Goal: Task Accomplishment & Management: Use online tool/utility

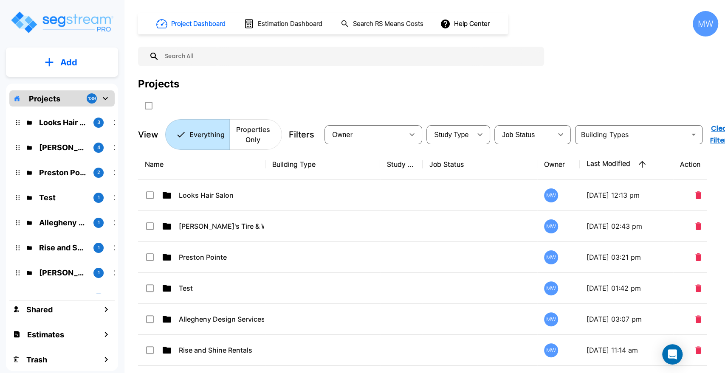
click at [81, 120] on p "Looks Hair Salon" at bounding box center [63, 122] width 48 height 11
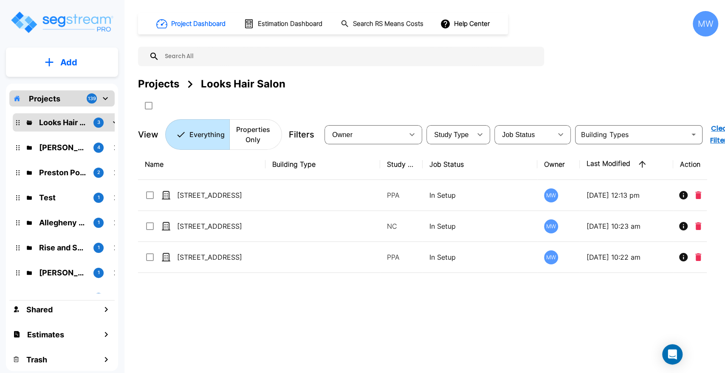
click at [71, 149] on p "[PERSON_NAME]'s Tire & Wheel shop" at bounding box center [63, 147] width 48 height 11
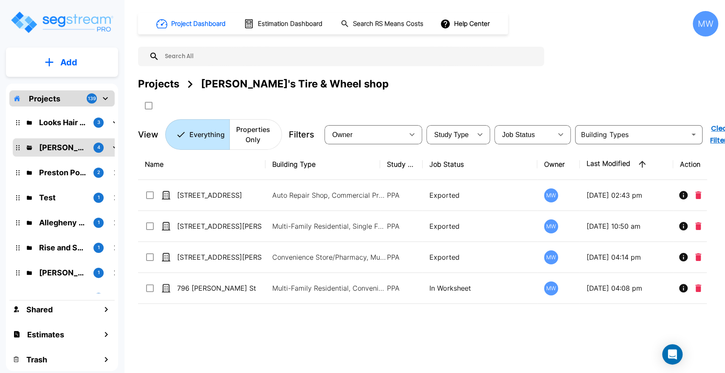
click at [73, 70] on button "Add" at bounding box center [62, 62] width 112 height 25
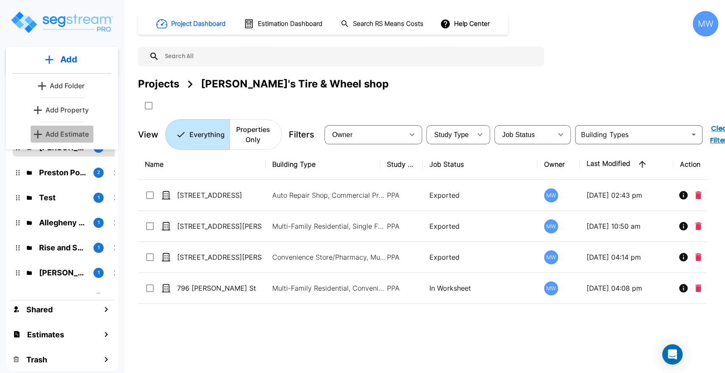
click at [65, 128] on button "Add Estimate" at bounding box center [62, 134] width 63 height 17
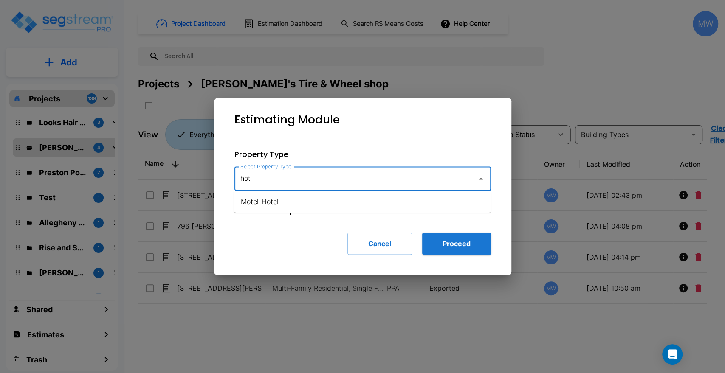
click at [270, 203] on li "Motel-Hotel" at bounding box center [362, 201] width 256 height 15
type input "Motel-Hotel"
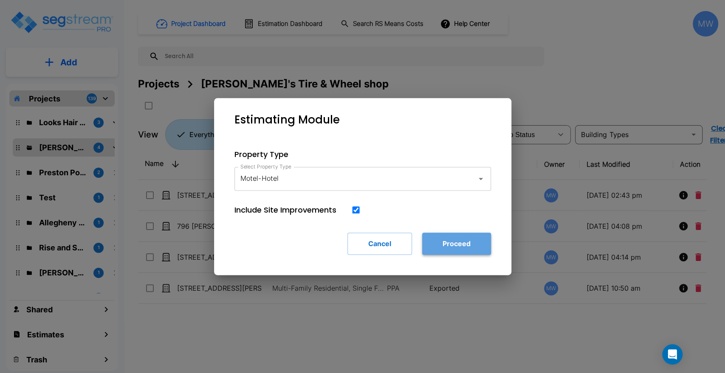
click at [473, 250] on button "Proceed" at bounding box center [456, 244] width 69 height 22
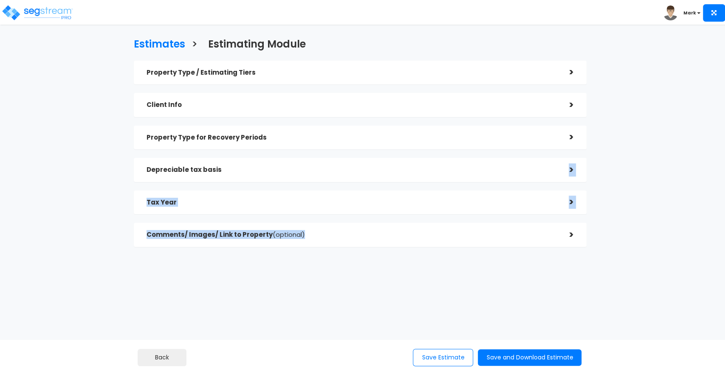
drag, startPoint x: 0, startPoint y: 0, endPoint x: 259, endPoint y: 162, distance: 306.0
click at [259, 162] on div "Property Type / Estimating Tiers > *Property Type Motel-Hotel Assisted/Senior L…" at bounding box center [359, 157] width 465 height 203
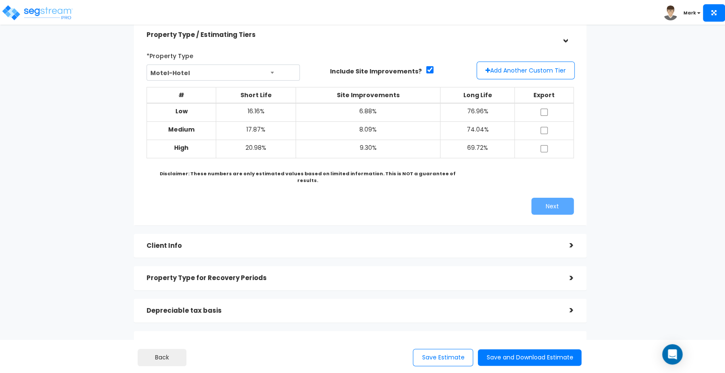
scroll to position [39, 0]
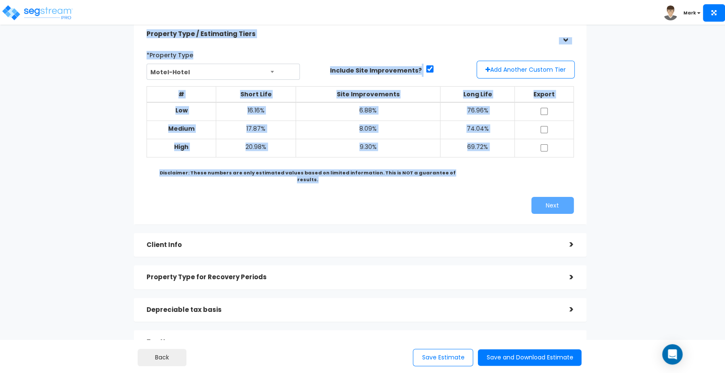
drag, startPoint x: 134, startPoint y: 25, endPoint x: 505, endPoint y: 189, distance: 405.3
click at [505, 189] on div "Property Type / Estimating Tiers > *Property Type Motel-Hotel Assisted/Senior L…" at bounding box center [360, 123] width 453 height 203
click at [377, 217] on div "*Property Type Motel-Hotel Assisted/Senior Living Auto Repair Shop Auto Dealers…" at bounding box center [360, 130] width 453 height 187
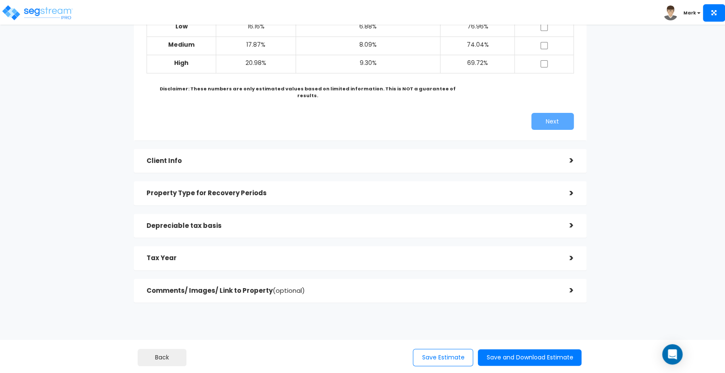
click at [338, 158] on h5 "Client Info" at bounding box center [351, 161] width 410 height 7
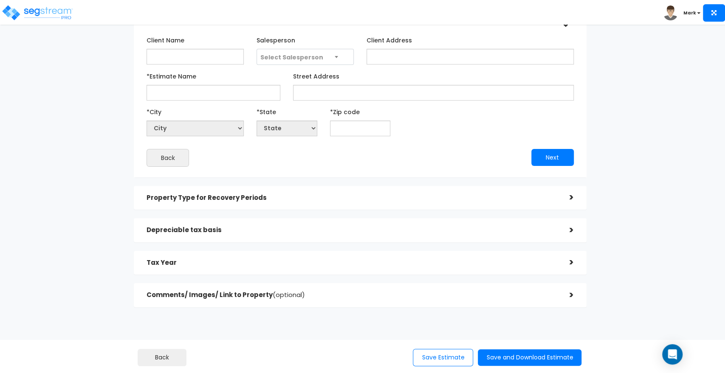
scroll to position [0, 0]
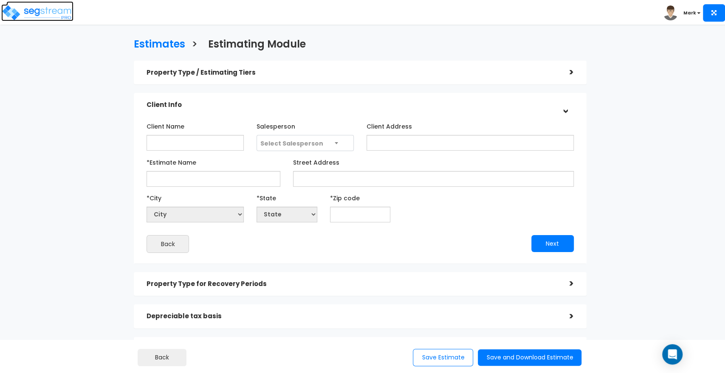
click at [64, 16] on img at bounding box center [37, 12] width 72 height 17
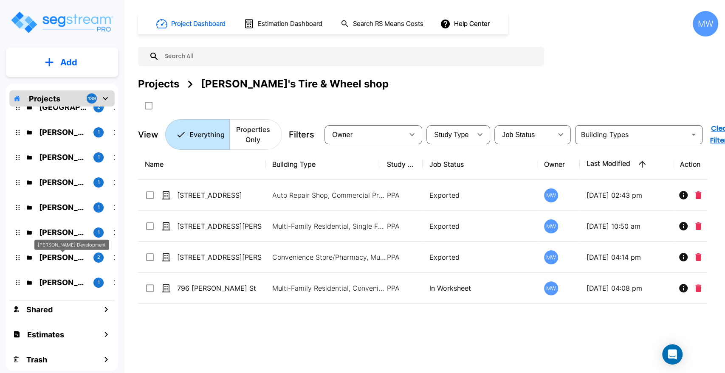
scroll to position [462, 0]
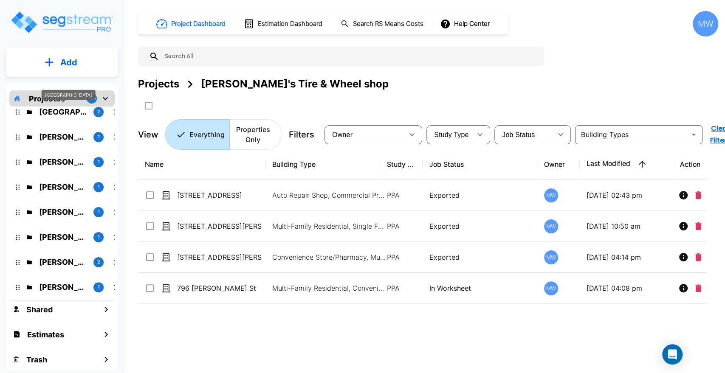
click at [63, 109] on p "Admiral Parkway" at bounding box center [63, 111] width 48 height 11
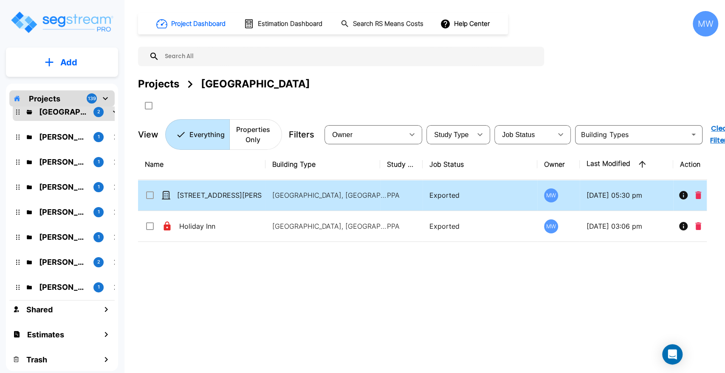
click at [281, 199] on p "[GEOGRAPHIC_DATA], [GEOGRAPHIC_DATA]" at bounding box center [329, 195] width 115 height 10
checkbox input "true"
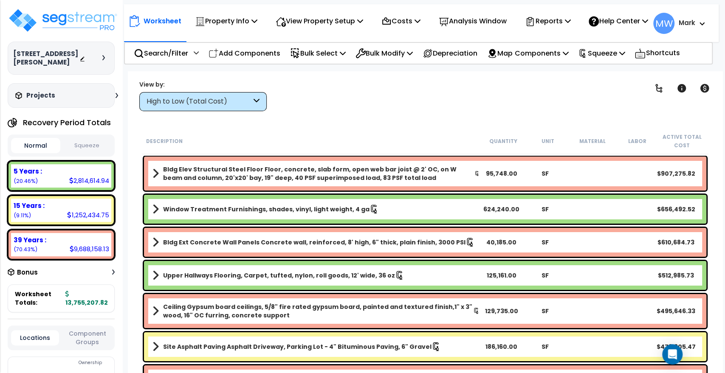
click at [246, 104] on div "High to Low (Total Cost)" at bounding box center [198, 102] width 105 height 10
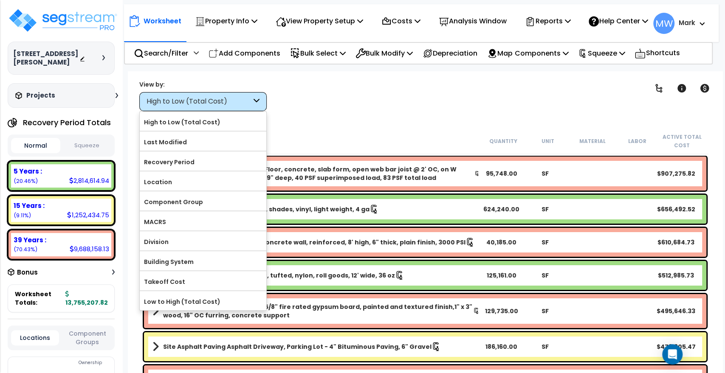
click at [328, 112] on div "Worksheet Property Info Property Setup Add Property Unit Template property Clon…" at bounding box center [425, 257] width 594 height 373
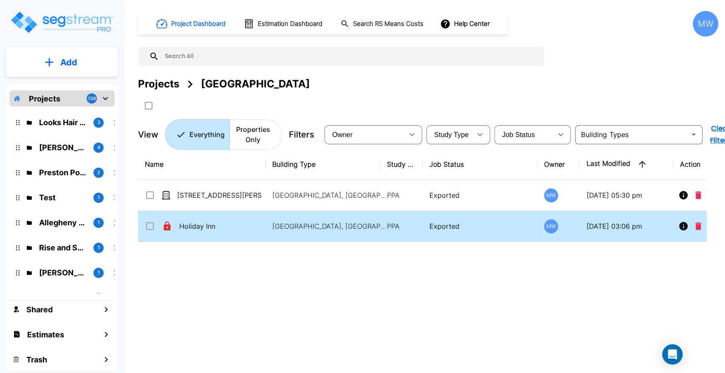
click at [290, 228] on p "[GEOGRAPHIC_DATA], [GEOGRAPHIC_DATA]" at bounding box center [329, 226] width 115 height 10
checkbox input "true"
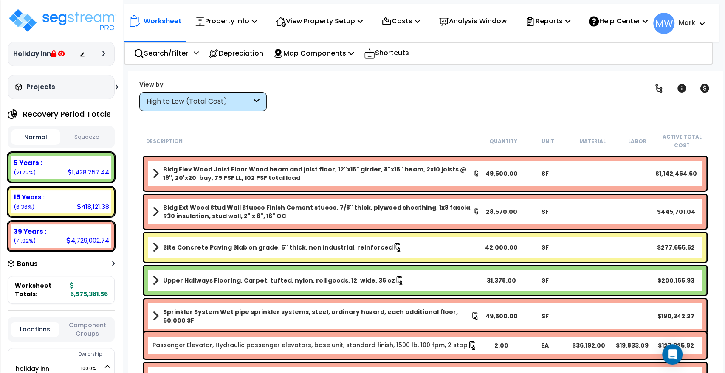
click at [239, 104] on div "High to Low (Total Cost)" at bounding box center [198, 102] width 105 height 10
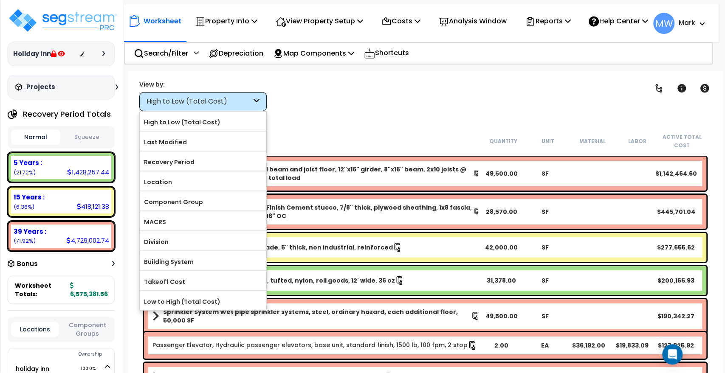
click at [314, 127] on div "Worksheet Property Info Property Setup Add Property Unit Template property Clon…" at bounding box center [425, 257] width 594 height 373
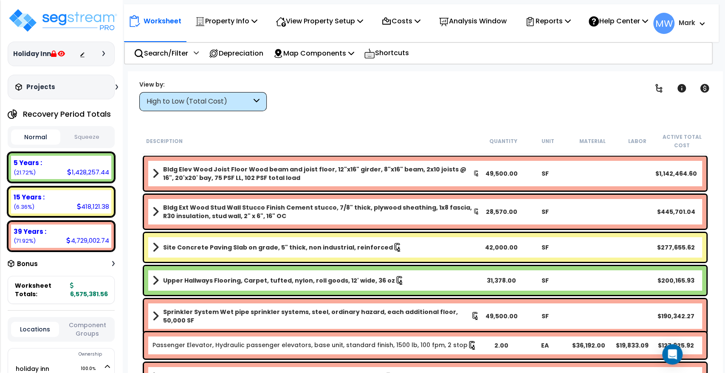
click at [241, 101] on div "High to Low (Total Cost)" at bounding box center [198, 102] width 105 height 10
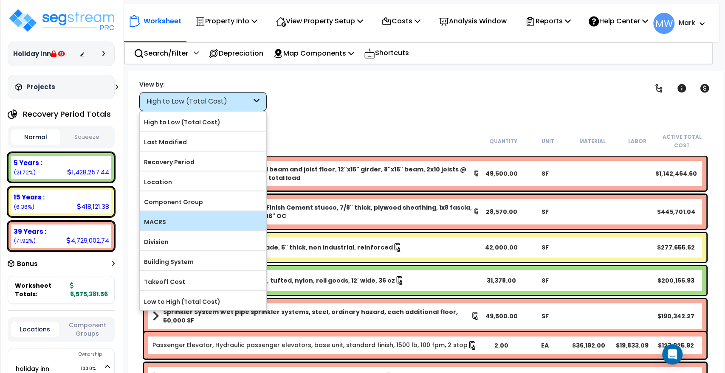
scroll to position [37, 0]
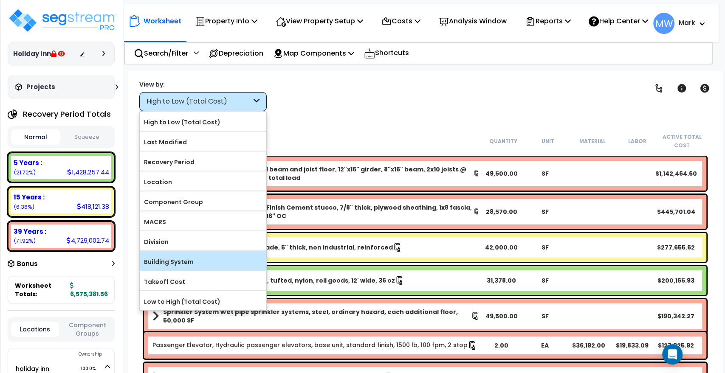
click at [180, 264] on label "Building System" at bounding box center [203, 262] width 127 height 13
click at [0, 0] on input "Building System" at bounding box center [0, 0] width 0 height 0
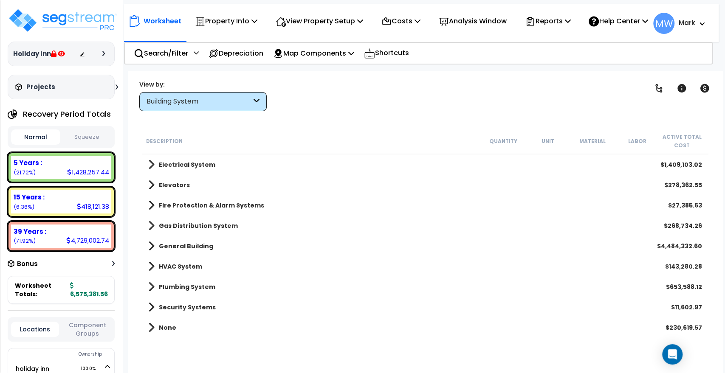
click at [149, 325] on span at bounding box center [151, 328] width 6 height 12
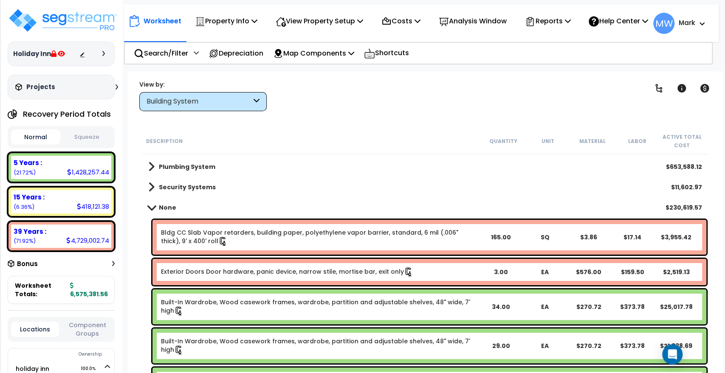
scroll to position [118, 0]
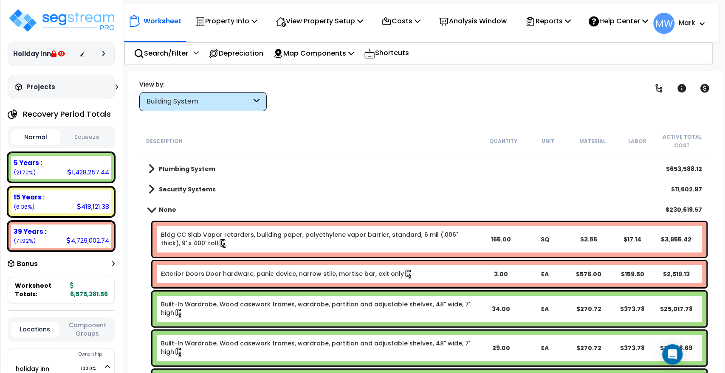
click at [150, 203] on div "None $230,619.57" at bounding box center [425, 210] width 562 height 20
click at [151, 186] on span at bounding box center [151, 189] width 6 height 12
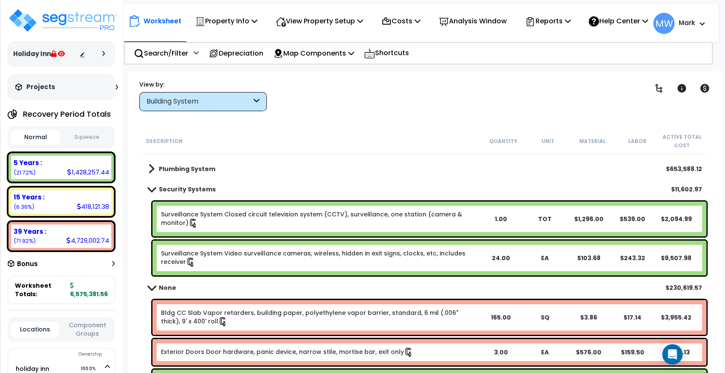
click at [151, 186] on span at bounding box center [152, 189] width 12 height 6
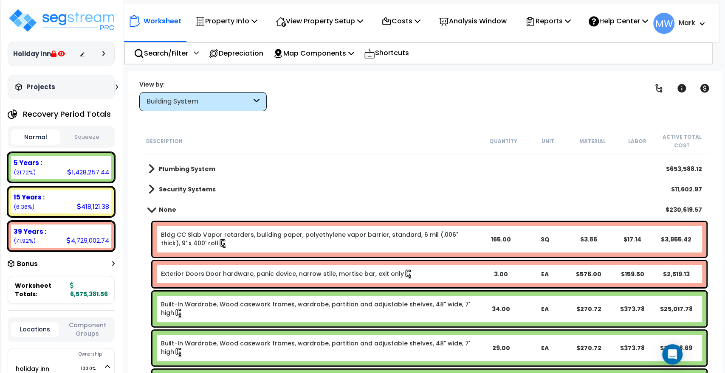
click at [149, 206] on link "None" at bounding box center [162, 210] width 28 height 12
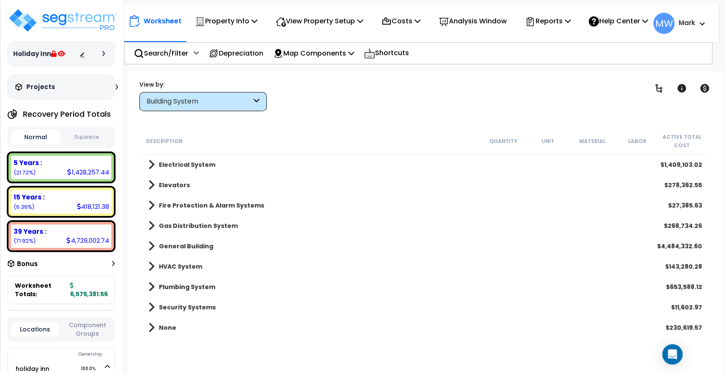
scroll to position [0, 0]
click at [153, 163] on span at bounding box center [151, 165] width 6 height 12
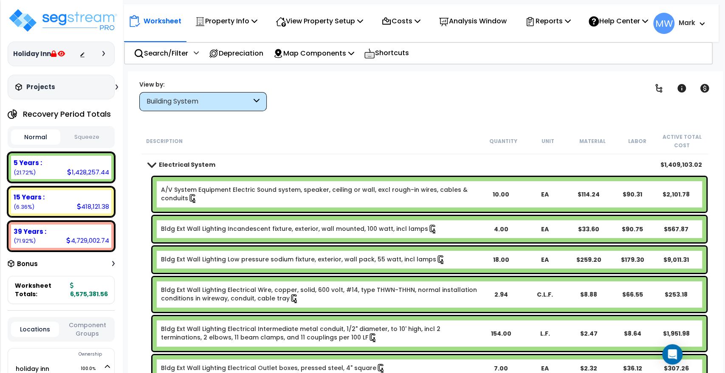
click at [159, 166] on b "Electrical System" at bounding box center [187, 165] width 56 height 8
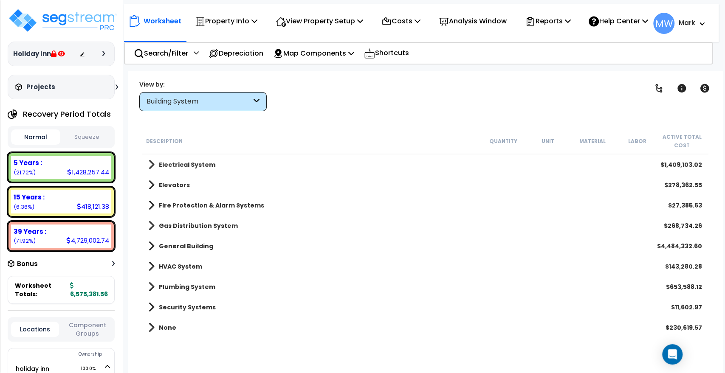
click at [152, 185] on span at bounding box center [151, 185] width 6 height 12
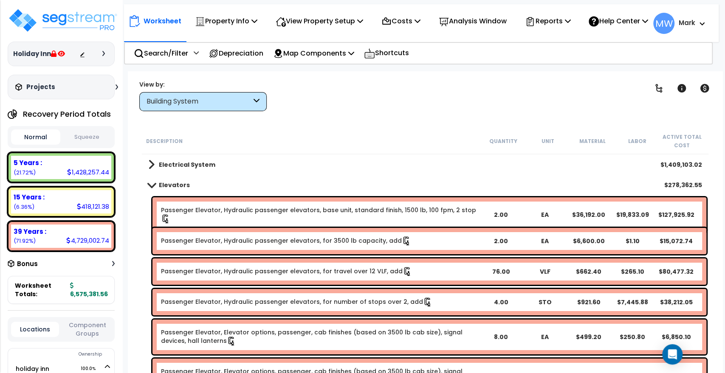
click at [152, 185] on span at bounding box center [152, 185] width 12 height 6
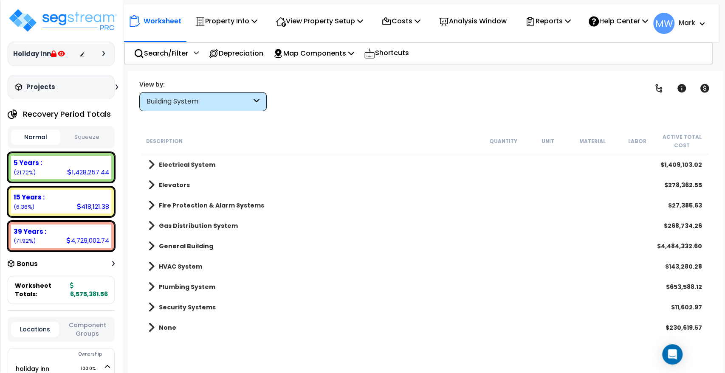
click at [153, 208] on span at bounding box center [151, 206] width 6 height 12
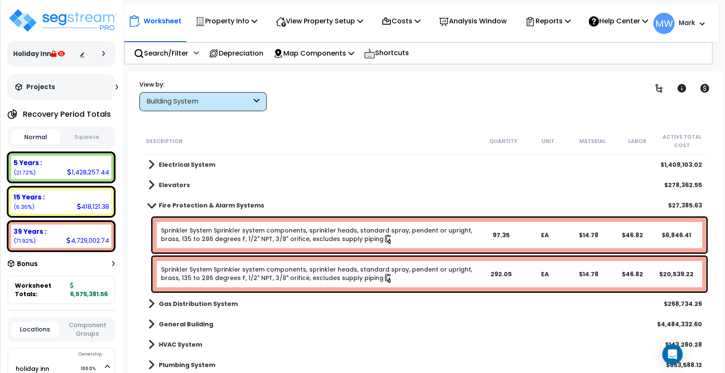
click at [153, 208] on link "Fire Protection & Alarm Systems" at bounding box center [206, 206] width 116 height 12
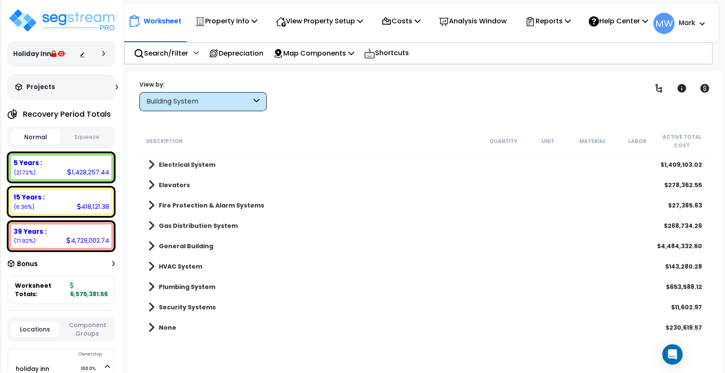
click at [148, 222] on span at bounding box center [151, 226] width 6 height 12
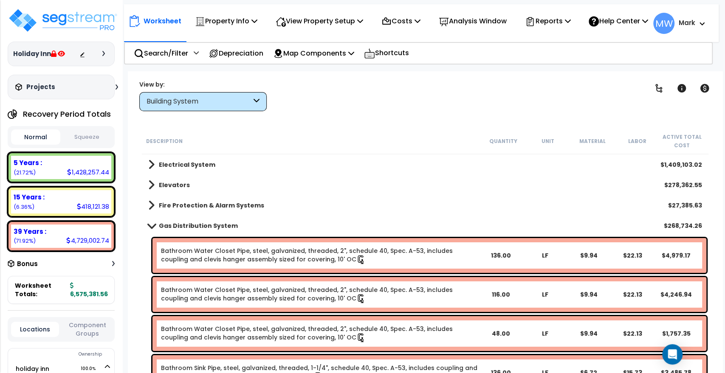
click at [148, 222] on span at bounding box center [152, 225] width 12 height 6
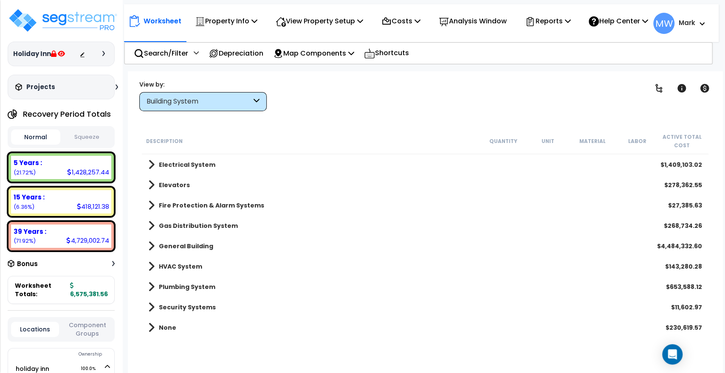
click at [148, 222] on span at bounding box center [151, 226] width 6 height 12
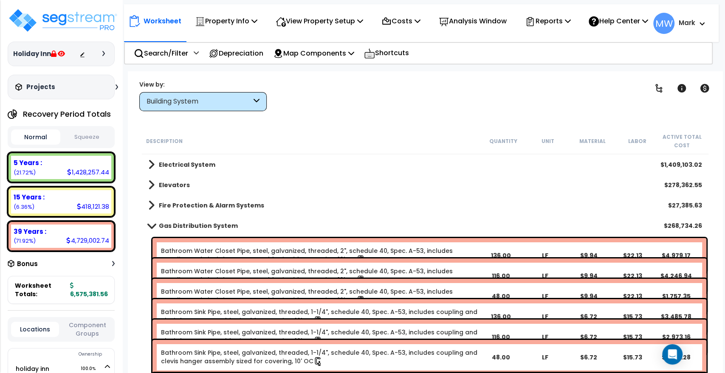
click at [148, 222] on span at bounding box center [152, 225] width 12 height 6
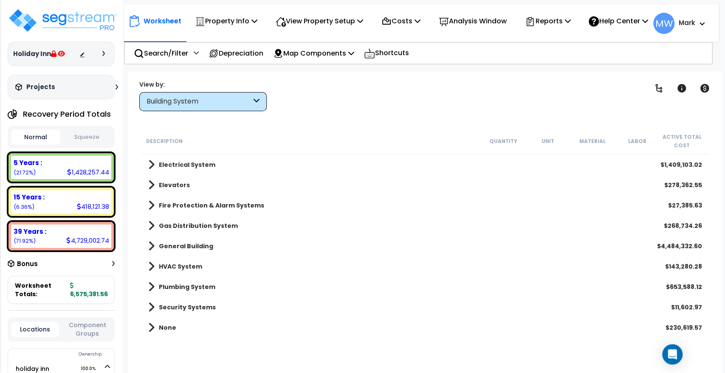
scroll to position [37, 0]
click at [193, 97] on div "Building System" at bounding box center [198, 102] width 105 height 10
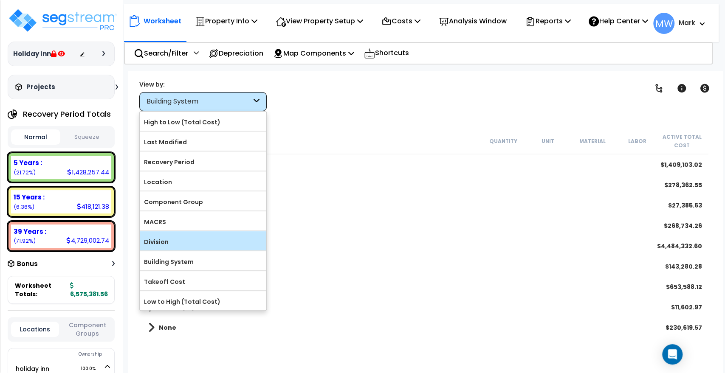
click at [167, 242] on label "Division" at bounding box center [203, 242] width 127 height 13
click at [0, 0] on input "Division" at bounding box center [0, 0] width 0 height 0
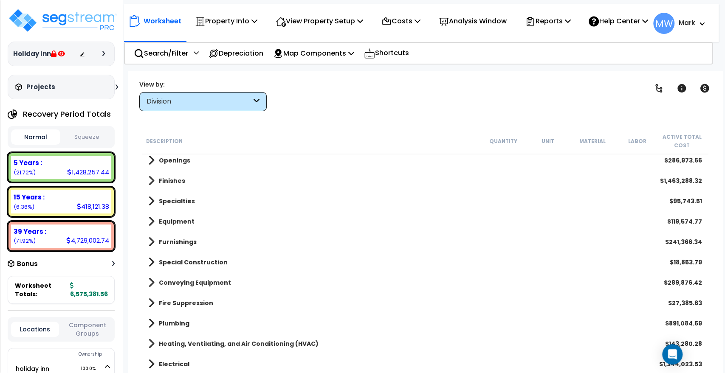
scroll to position [0, 0]
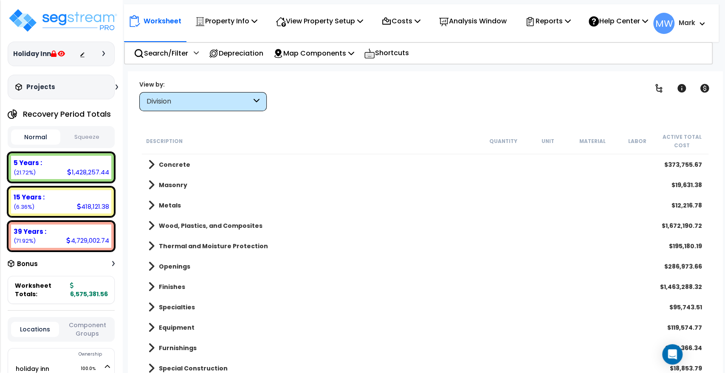
click at [203, 101] on div "Division" at bounding box center [198, 102] width 105 height 10
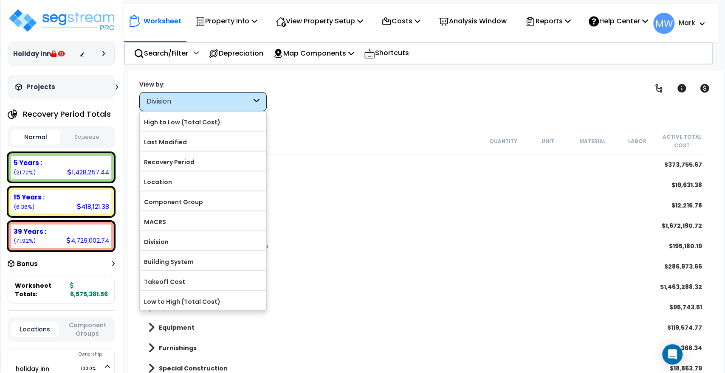
click at [340, 140] on div "Description" at bounding box center [313, 141] width 335 height 8
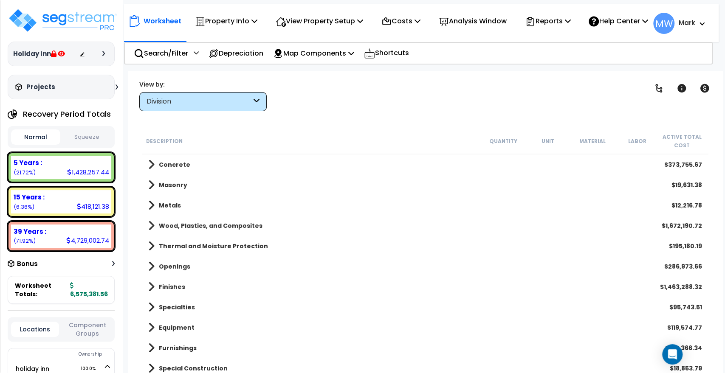
click at [214, 103] on div "Division" at bounding box center [198, 102] width 105 height 10
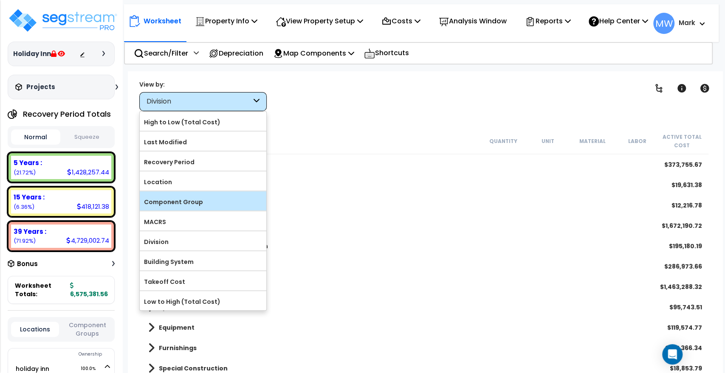
click at [183, 203] on label "Component Group" at bounding box center [203, 202] width 127 height 13
click at [0, 0] on input "Component Group" at bounding box center [0, 0] width 0 height 0
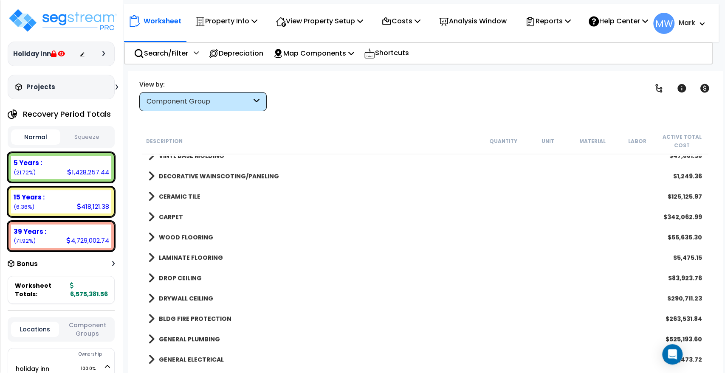
scroll to position [582, 0]
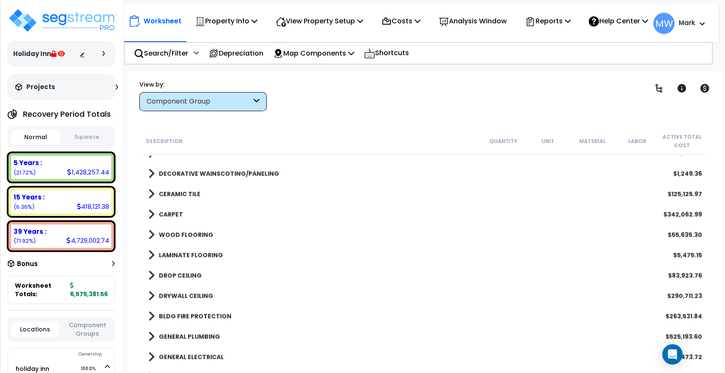
click at [189, 107] on div "Component Group" at bounding box center [202, 101] width 127 height 19
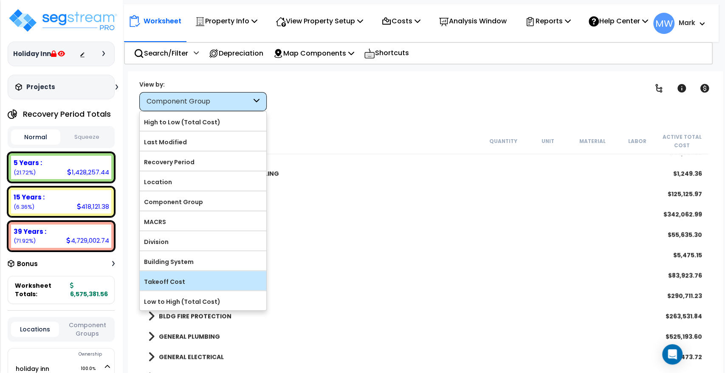
click at [170, 272] on div "Takeoff Cost" at bounding box center [203, 280] width 127 height 19
click at [164, 279] on label "Takeoff Cost" at bounding box center [203, 282] width 127 height 13
click at [0, 0] on input "Takeoff Cost" at bounding box center [0, 0] width 0 height 0
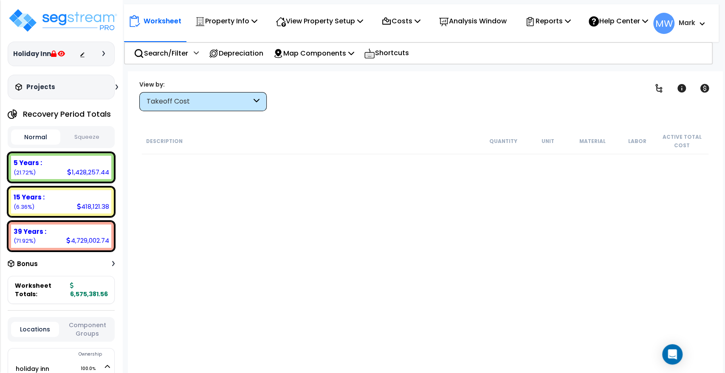
scroll to position [0, 0]
click at [194, 103] on div "Takeoff Cost" at bounding box center [198, 102] width 105 height 10
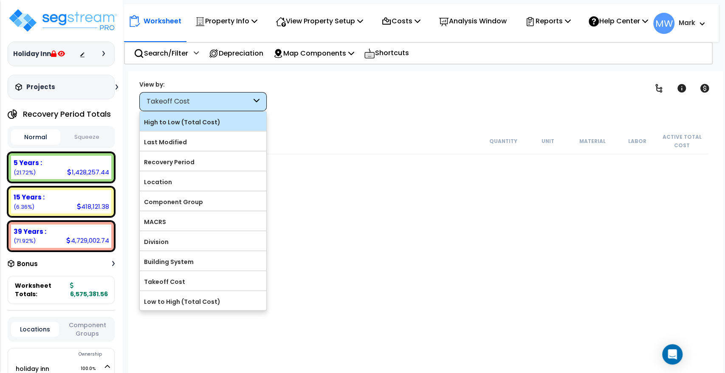
click at [177, 125] on label "High to Low (Total Cost)" at bounding box center [203, 122] width 127 height 13
click at [0, 0] on input "High to Low (Total Cost)" at bounding box center [0, 0] width 0 height 0
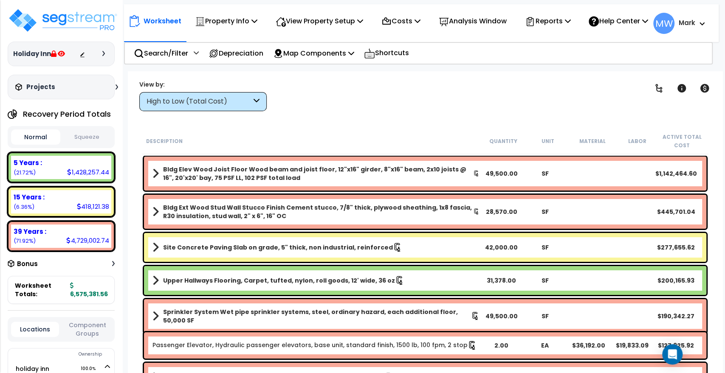
click at [190, 94] on div "High to Low (Total Cost)" at bounding box center [202, 101] width 127 height 19
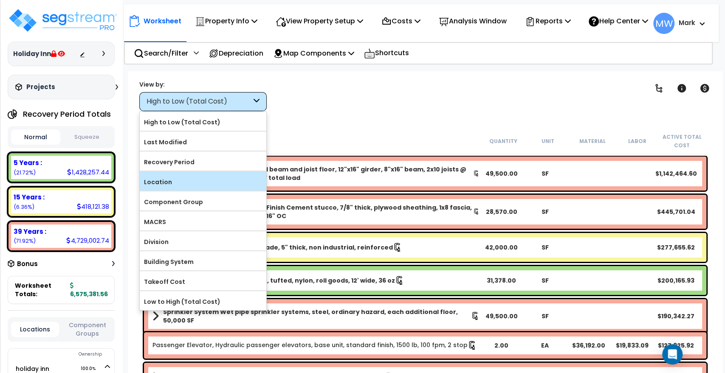
click at [180, 182] on label "Location" at bounding box center [203, 182] width 127 height 13
click at [0, 0] on input "Location" at bounding box center [0, 0] width 0 height 0
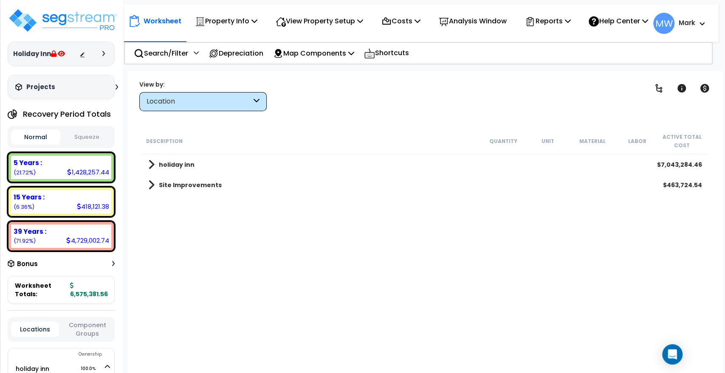
click at [175, 166] on b "holiday inn" at bounding box center [177, 165] width 36 height 8
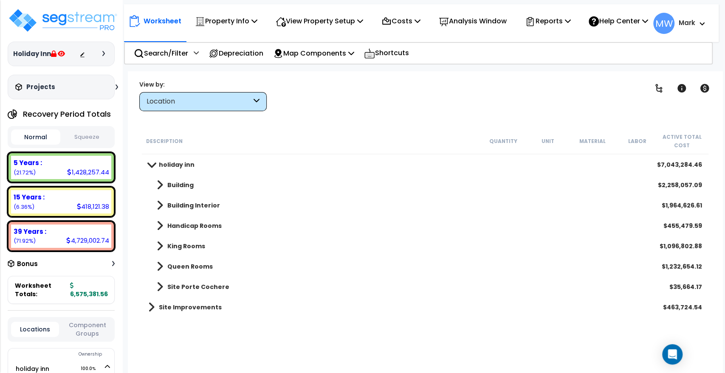
click at [175, 166] on b "holiday inn" at bounding box center [177, 165] width 36 height 8
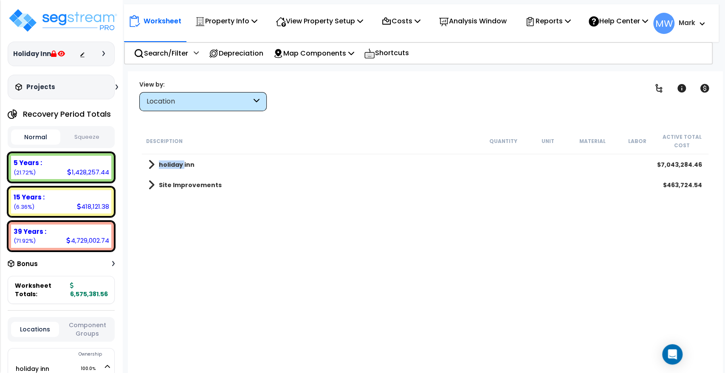
click at [175, 166] on b "holiday inn" at bounding box center [177, 165] width 36 height 8
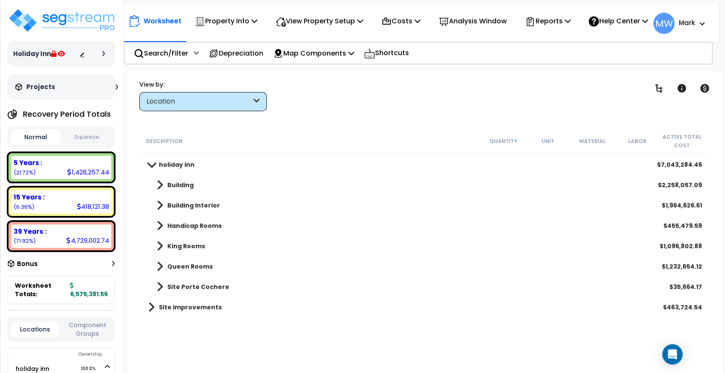
click at [194, 135] on div "Description Quantity Unit Material Labor Active Total Cost" at bounding box center [425, 141] width 566 height 26
click at [196, 108] on div "Location" at bounding box center [202, 101] width 127 height 19
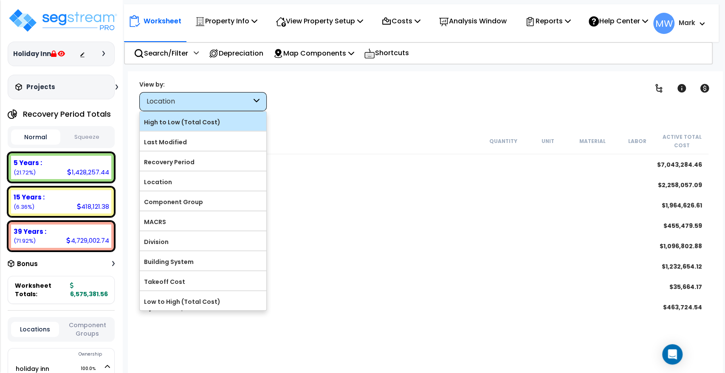
click at [180, 129] on div "High to Low (Total Cost)" at bounding box center [203, 121] width 127 height 19
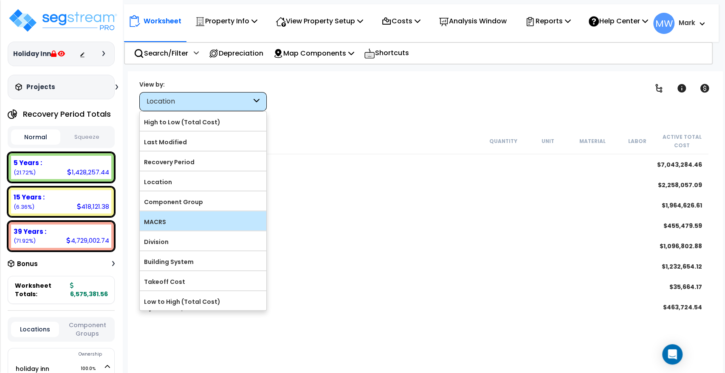
click at [185, 212] on div "MACRS" at bounding box center [203, 220] width 127 height 19
click at [147, 216] on label "MACRS" at bounding box center [203, 222] width 127 height 13
click at [0, 0] on input "MACRS" at bounding box center [0, 0] width 0 height 0
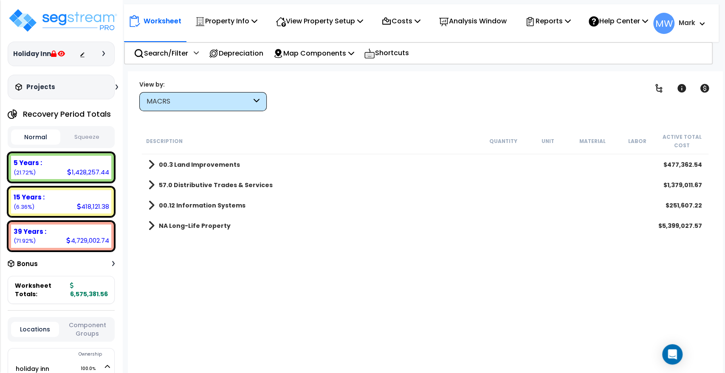
click at [188, 204] on b "00.12 Information Systems" at bounding box center [202, 205] width 87 height 8
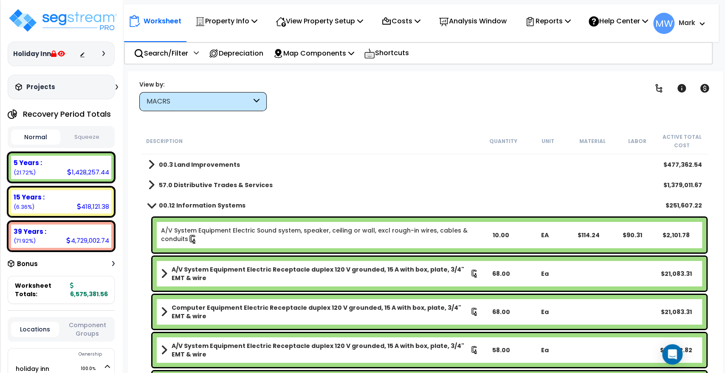
click at [183, 189] on b "57.0 Distributive Trades & Services" at bounding box center [216, 185] width 114 height 8
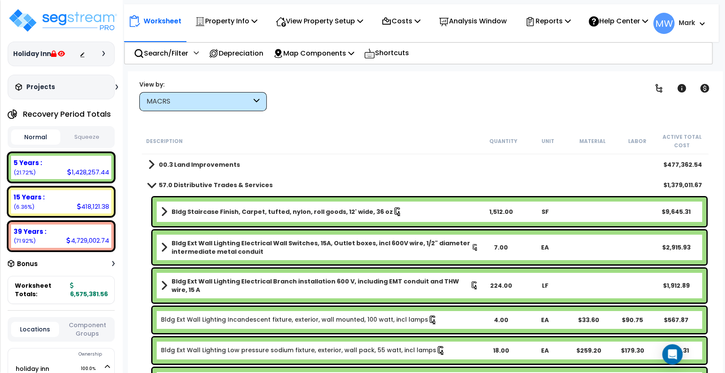
click at [150, 184] on span at bounding box center [152, 185] width 12 height 6
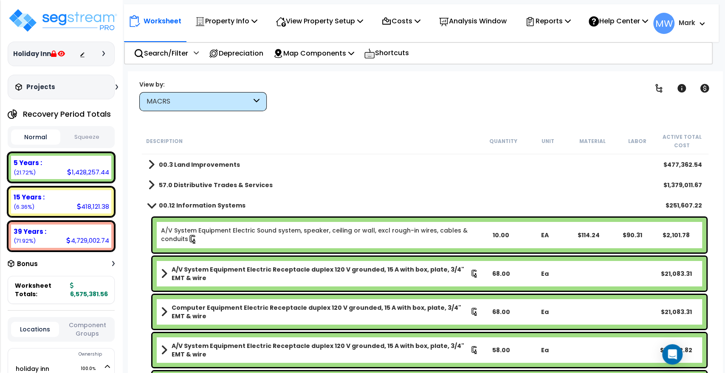
click at [154, 161] on span at bounding box center [151, 165] width 6 height 12
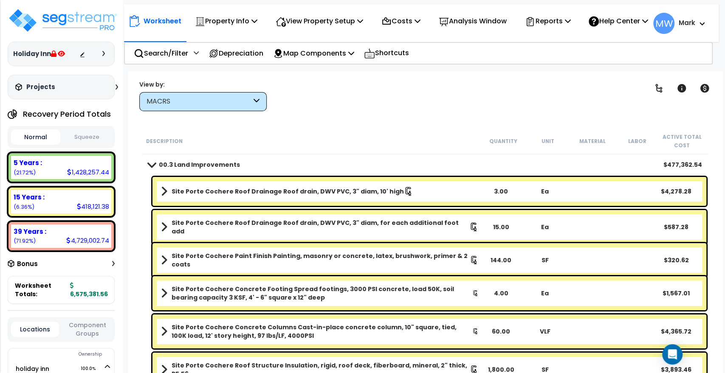
click at [154, 161] on link "00.3 Land Improvements" at bounding box center [194, 165] width 92 height 12
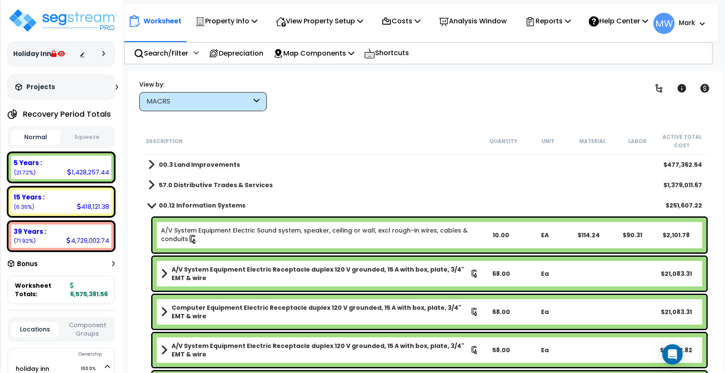
click at [151, 202] on link "00.12 Information Systems" at bounding box center [196, 206] width 97 height 12
